Goal: Task Accomplishment & Management: Manage account settings

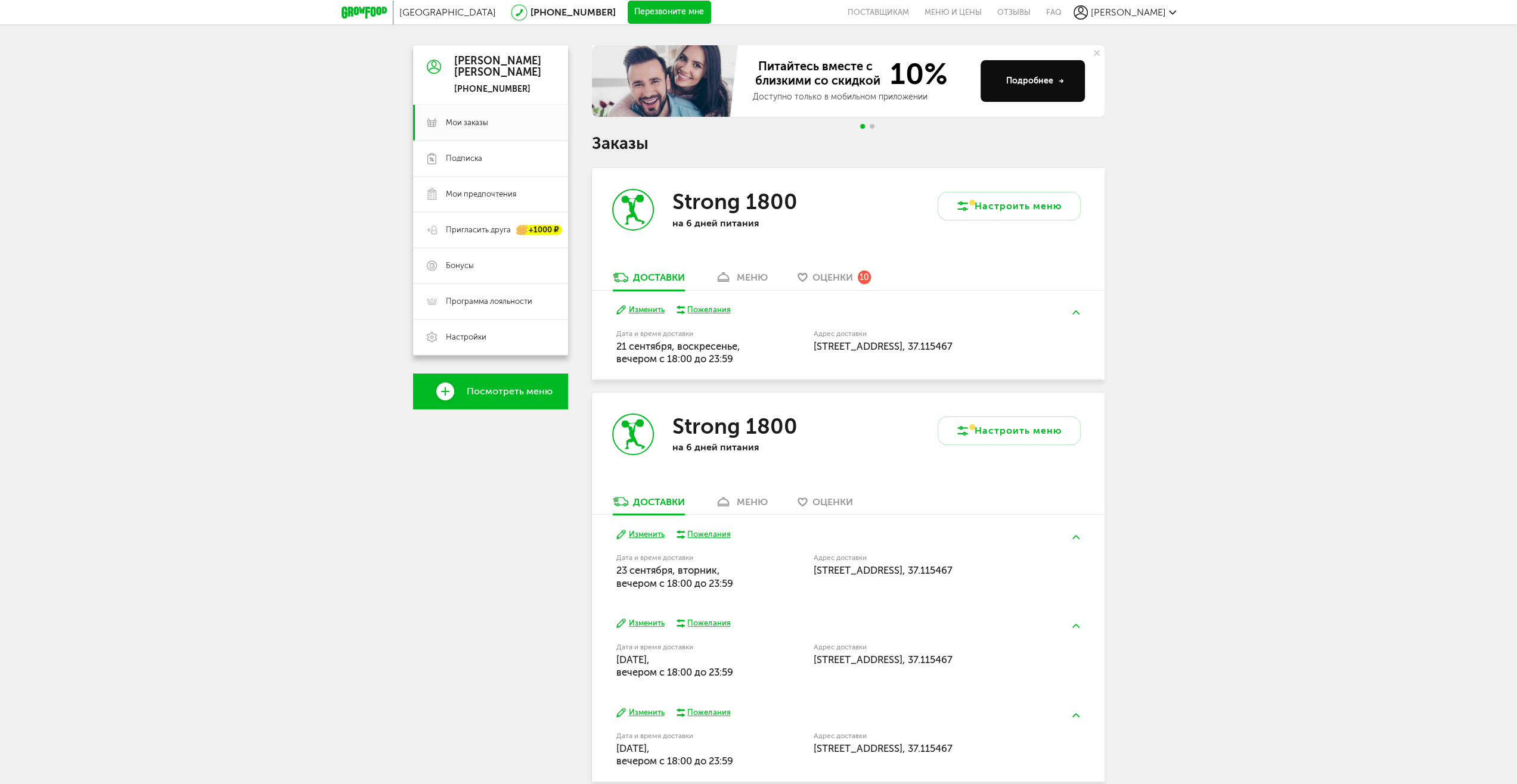
scroll to position [91, 0]
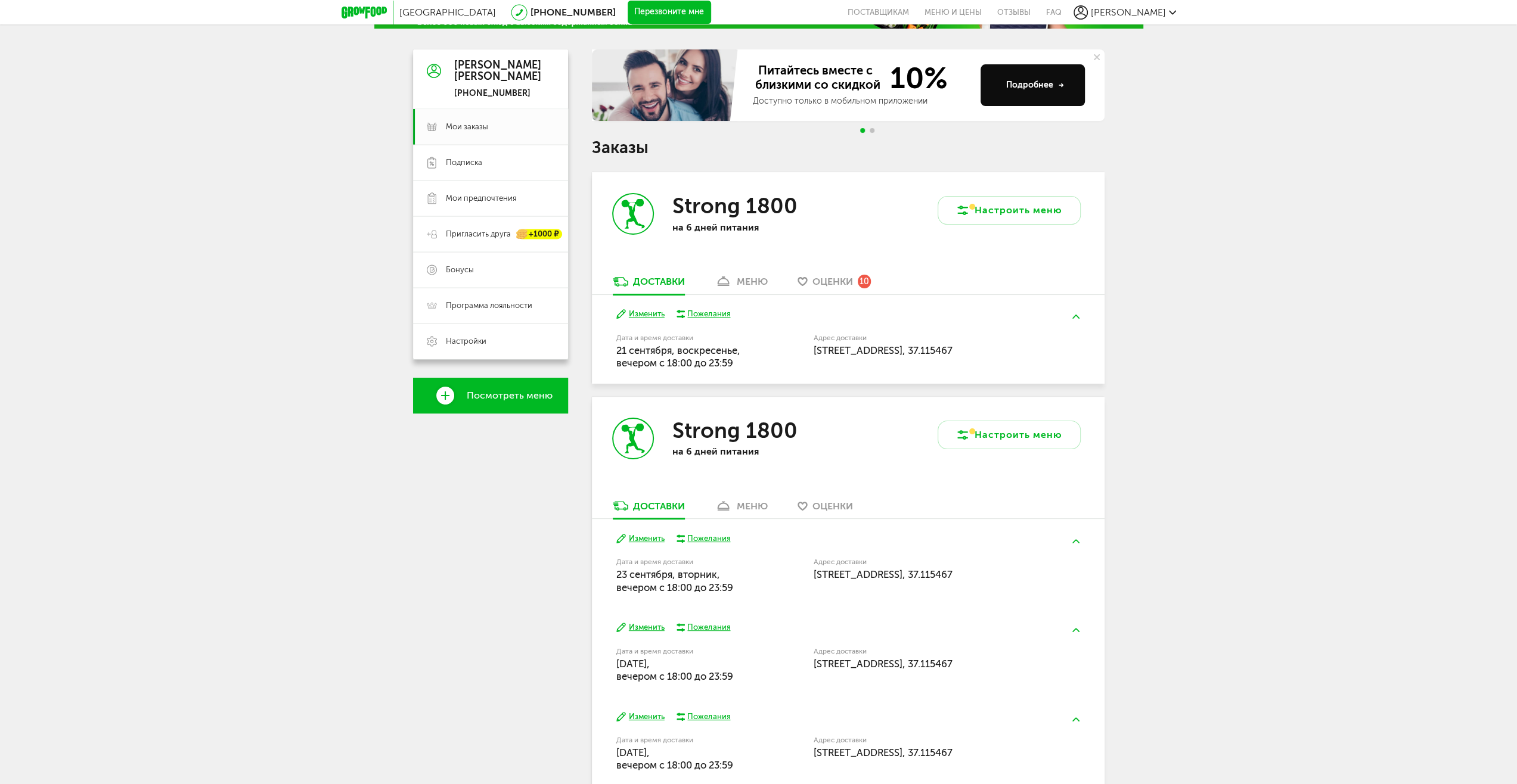
click at [751, 281] on div "меню" at bounding box center [752, 282] width 31 height 11
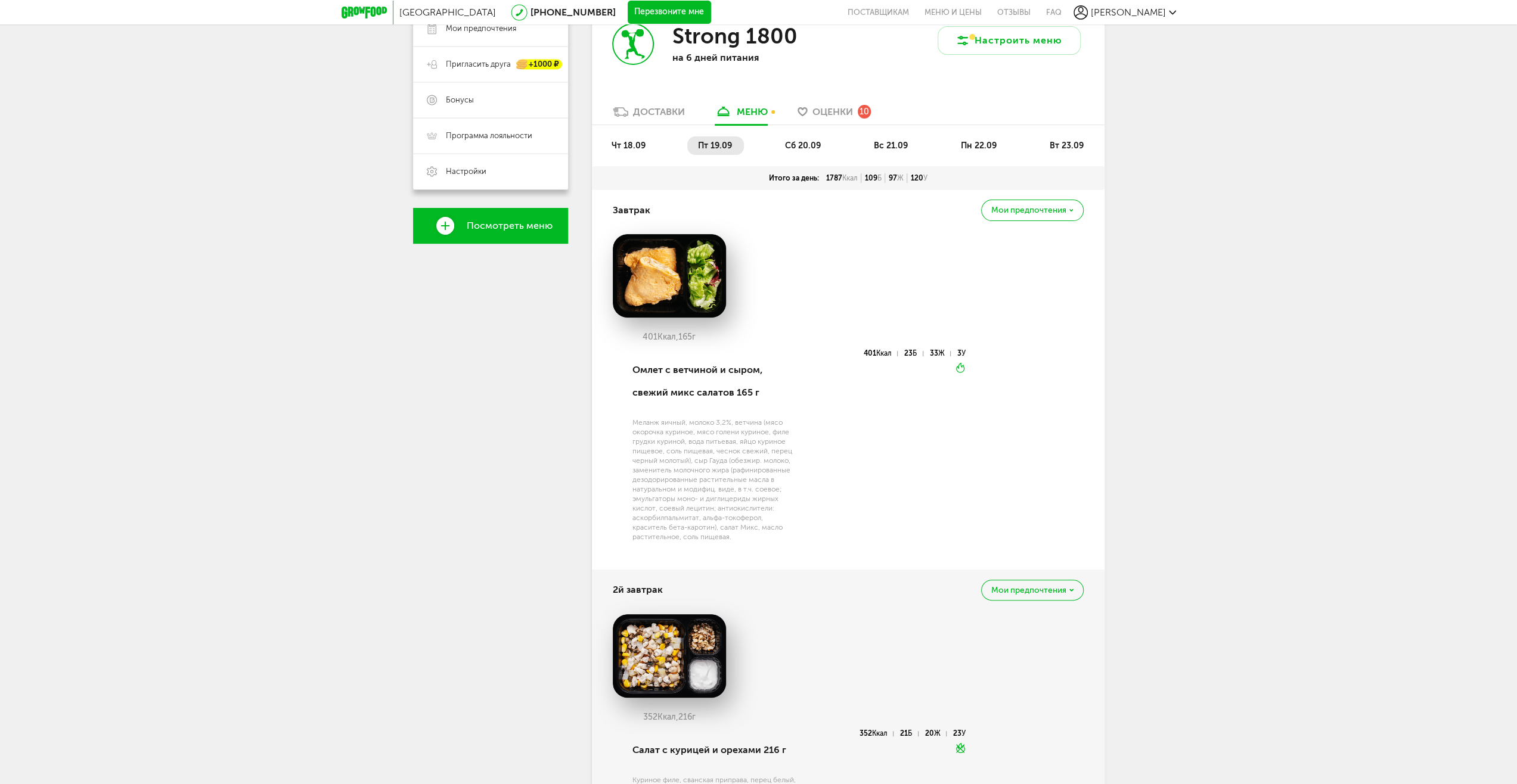
scroll to position [234, 0]
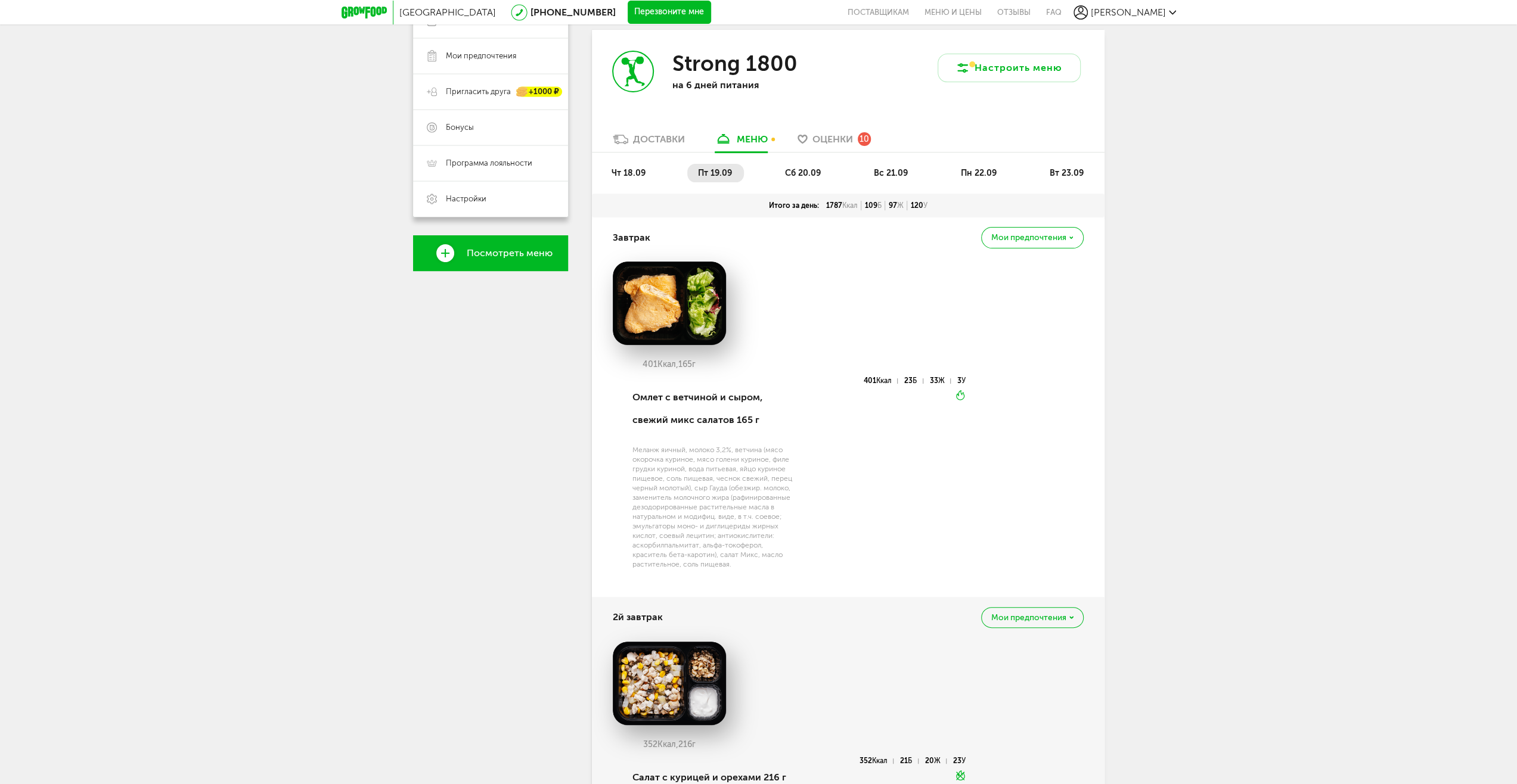
click at [803, 173] on span "сб 20.09" at bounding box center [802, 173] width 35 height 10
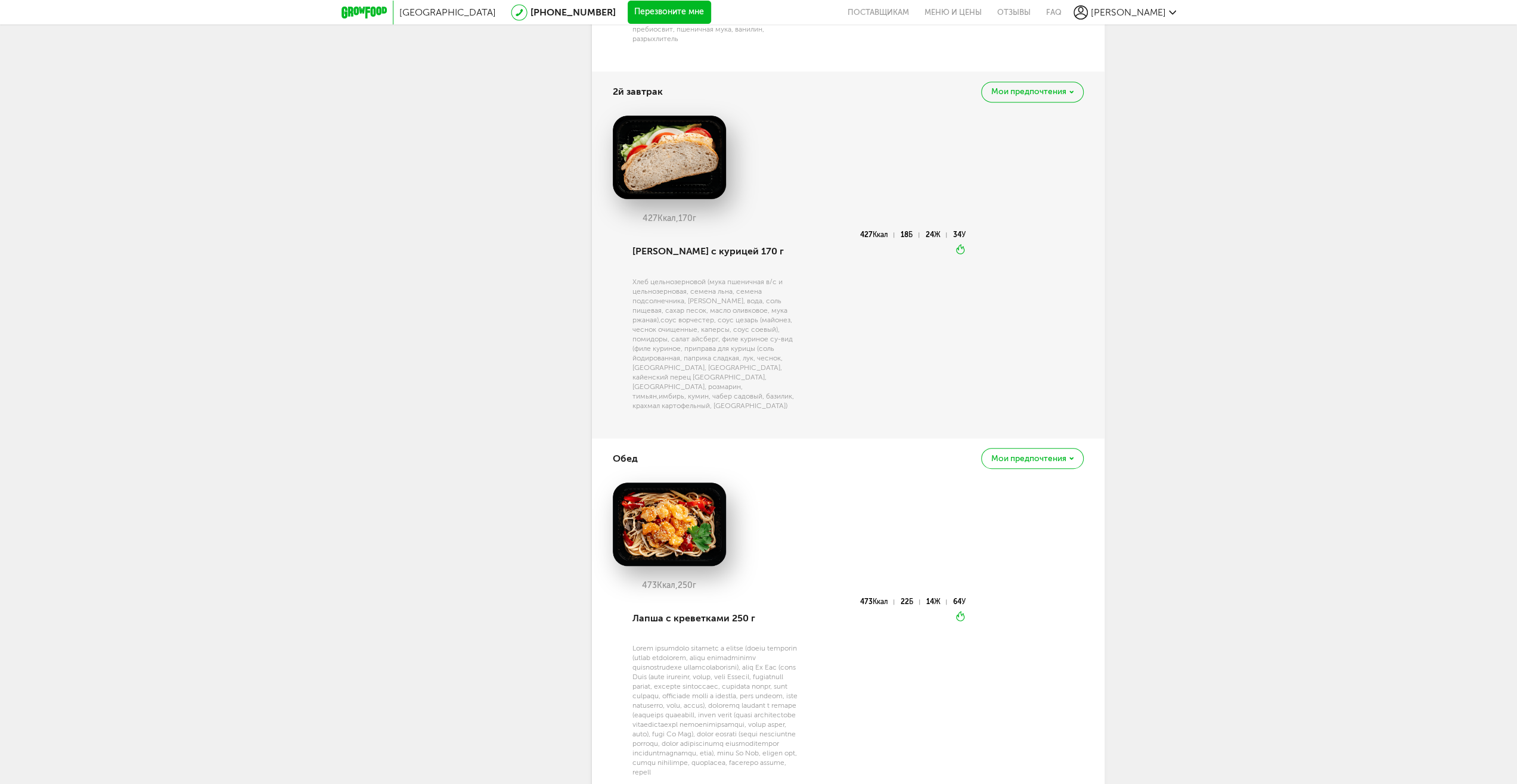
scroll to position [293, 0]
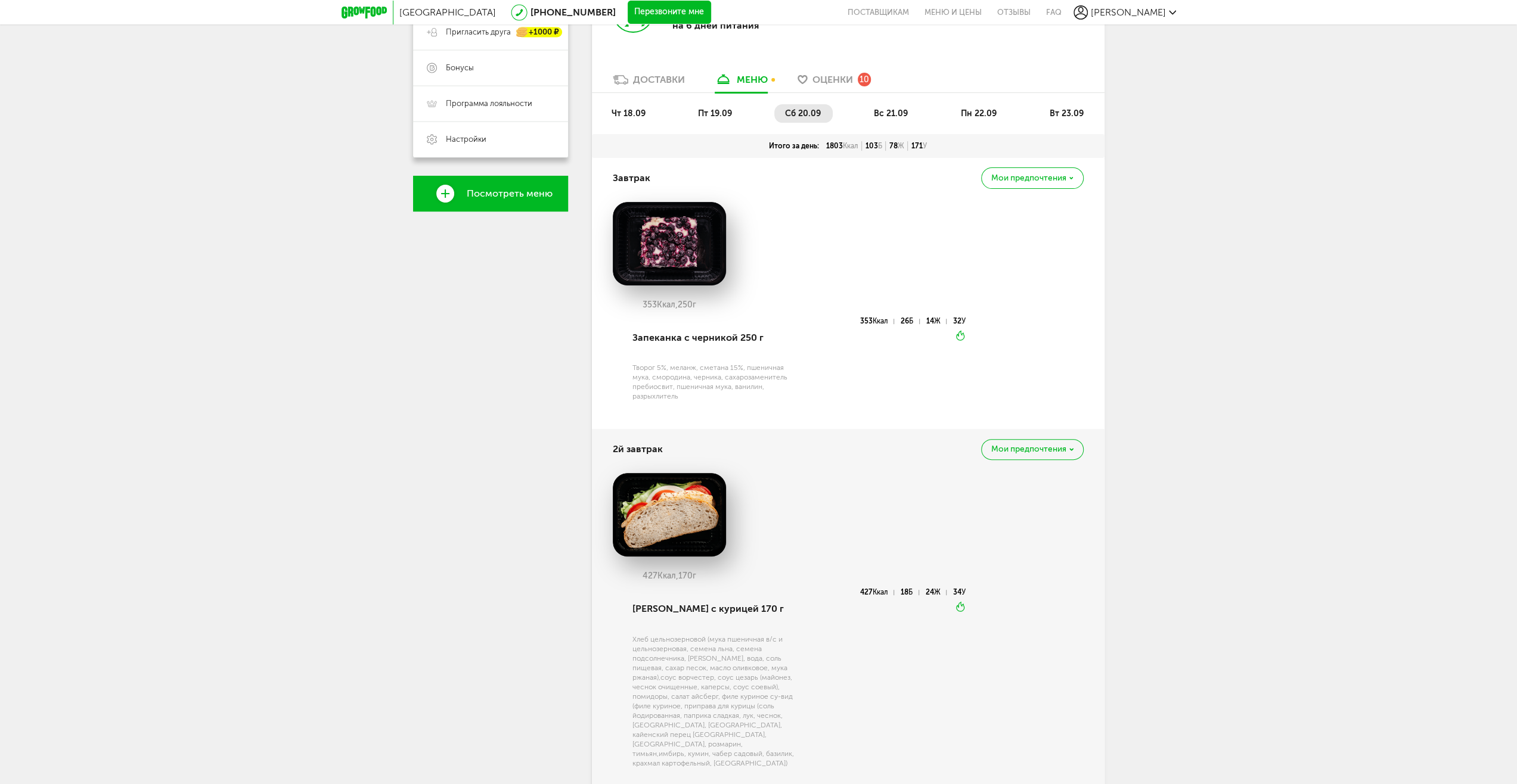
click at [875, 111] on span "вс 21.09" at bounding box center [891, 113] width 34 height 10
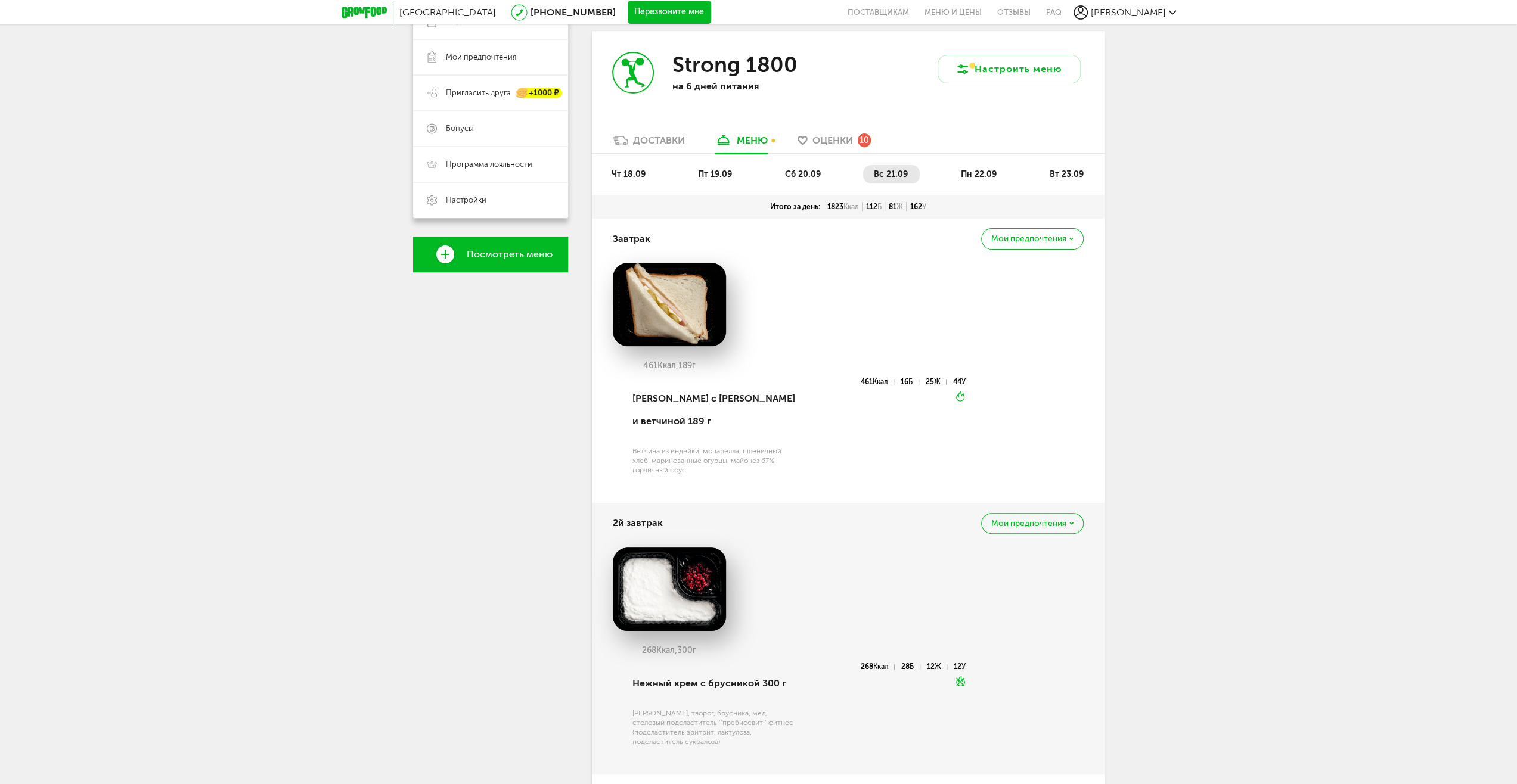
scroll to position [114, 0]
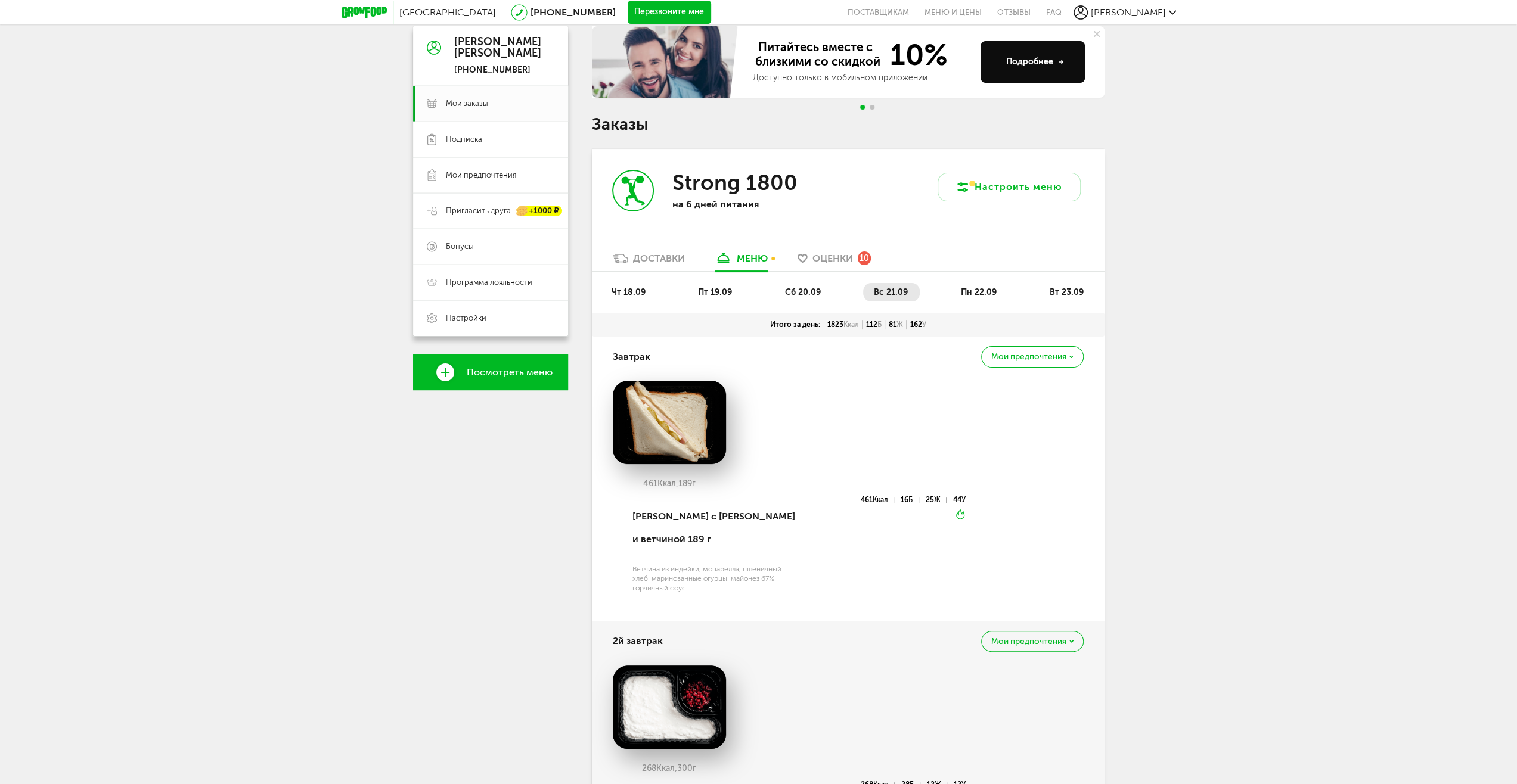
click at [959, 293] on li "пн 22.09" at bounding box center [980, 292] width 58 height 19
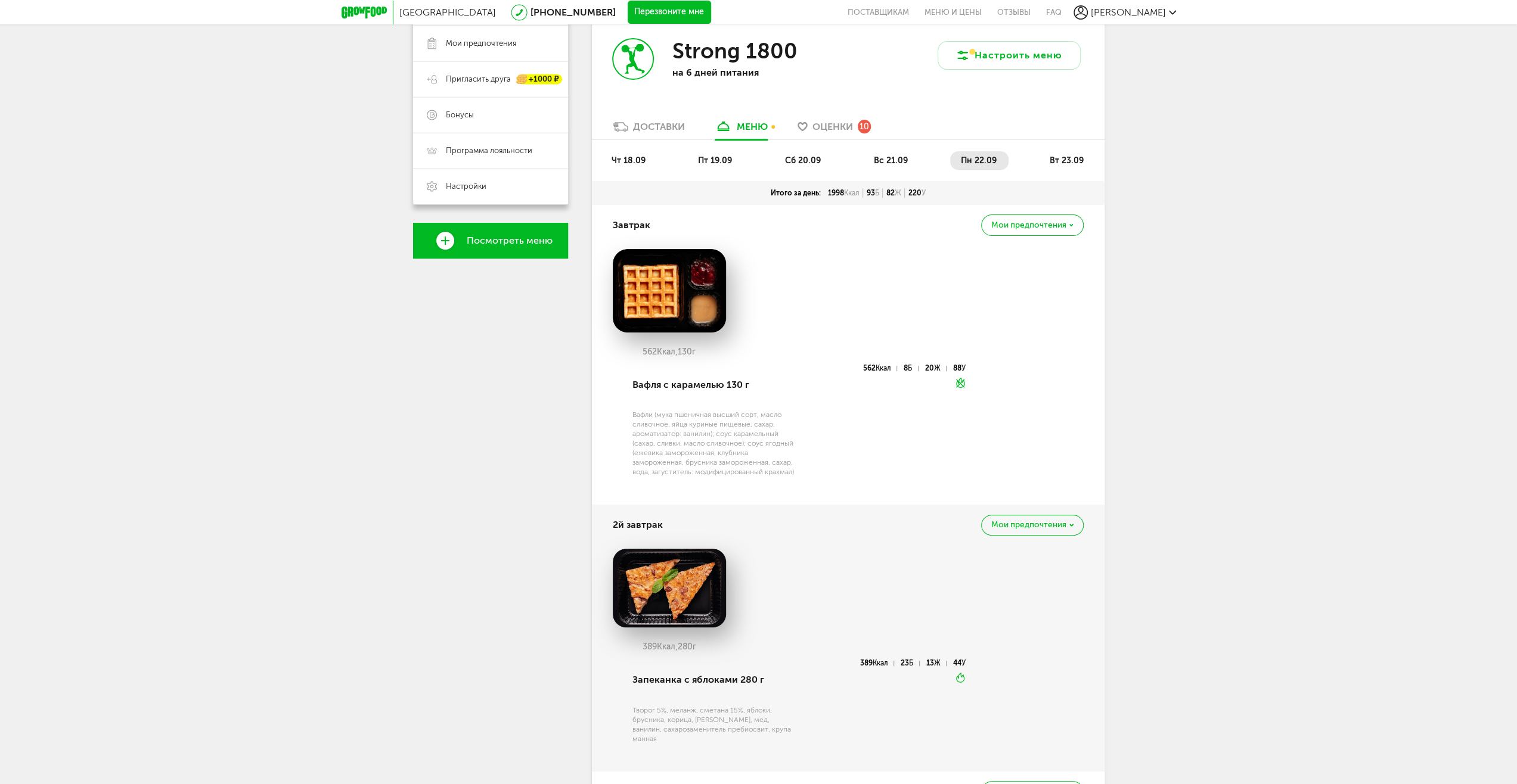
scroll to position [234, 0]
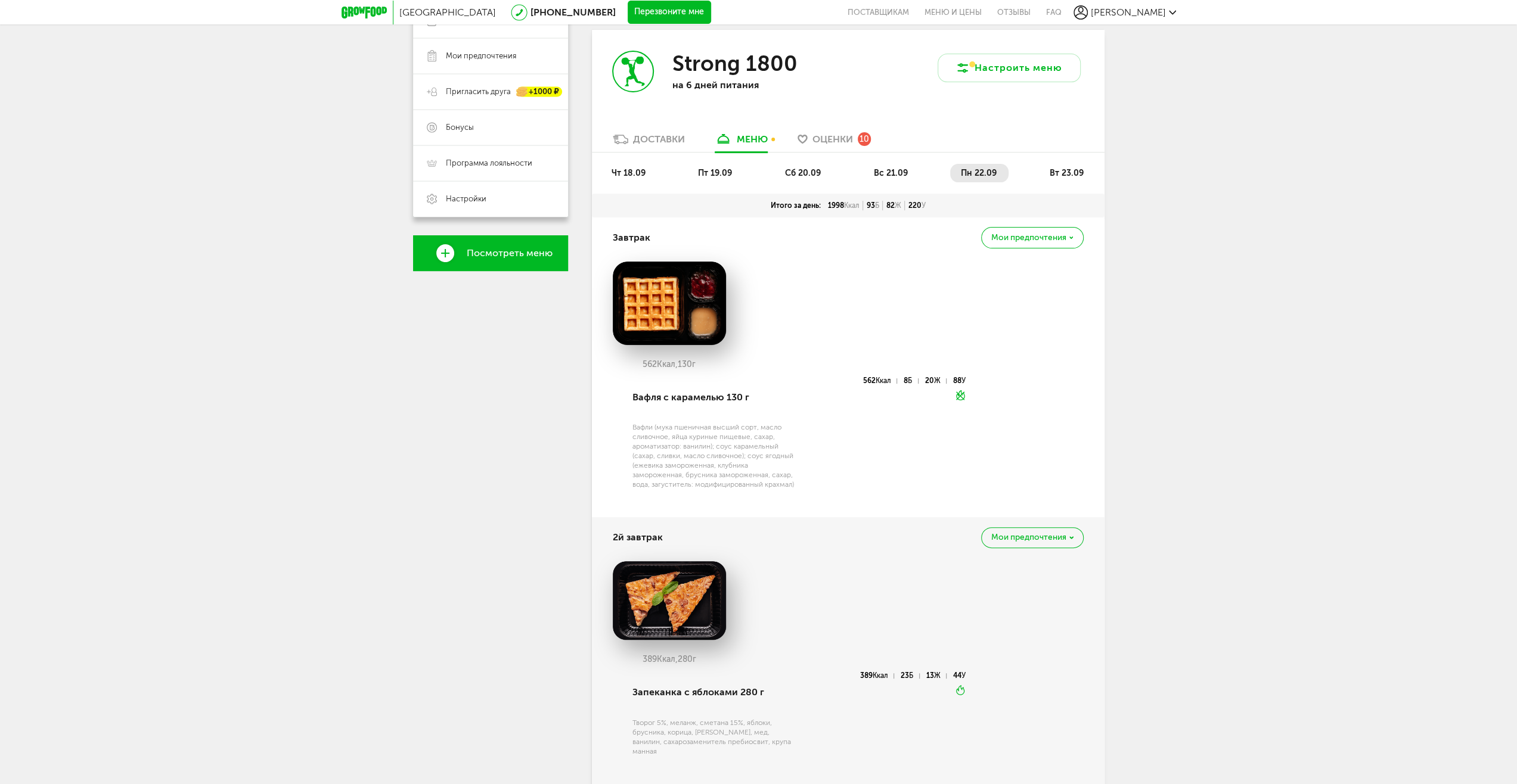
click at [1048, 173] on li "вт 23.09" at bounding box center [1066, 173] width 56 height 19
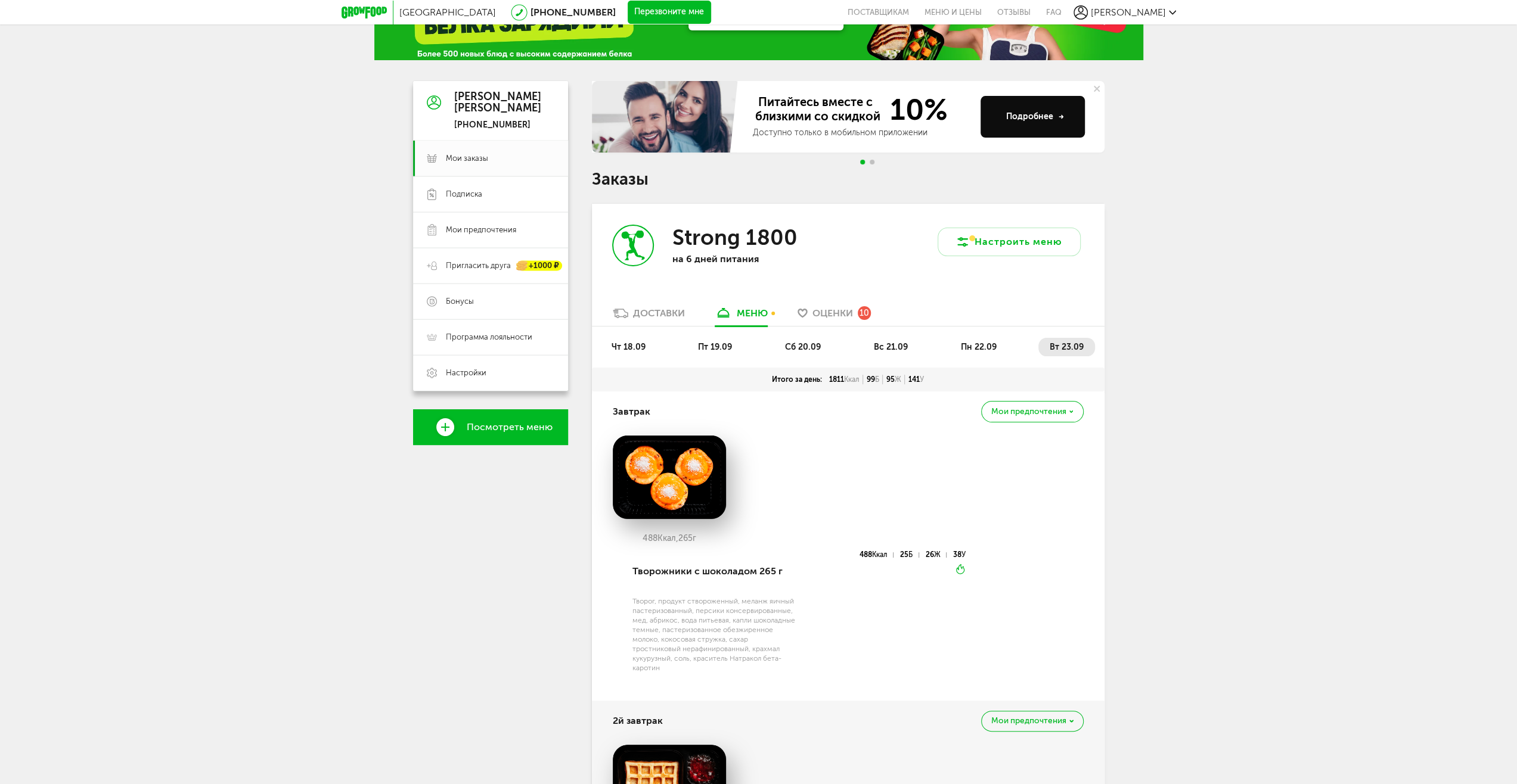
scroll to position [0, 0]
